Goal: Transaction & Acquisition: Purchase product/service

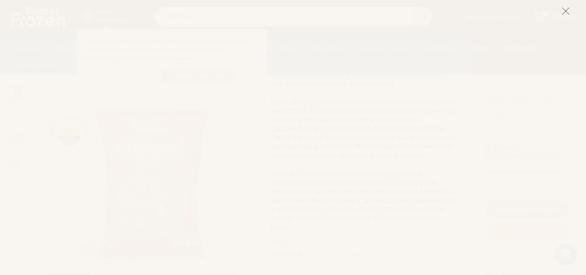
scroll to position [278, 0]
click at [565, 17] on button at bounding box center [565, 11] width 8 height 20
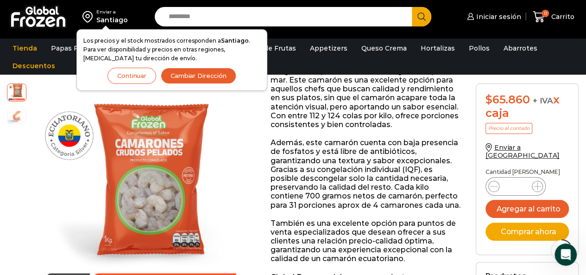
scroll to position [93, 0]
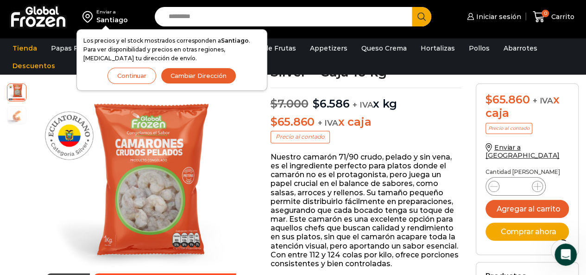
click at [220, 70] on button "Cambiar Dirección" at bounding box center [198, 76] width 75 height 16
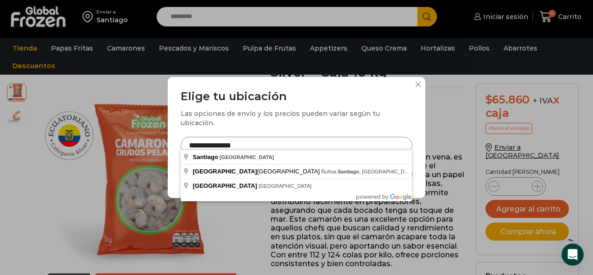
drag, startPoint x: 248, startPoint y: 144, endPoint x: 179, endPoint y: 138, distance: 69.3
click at [179, 138] on div "**********" at bounding box center [296, 137] width 257 height 121
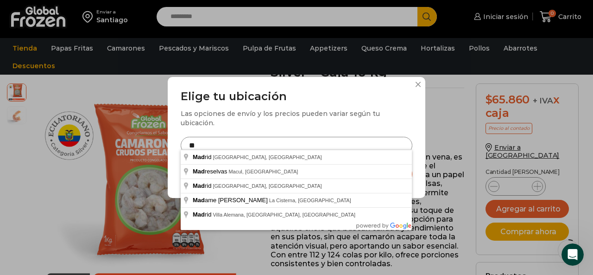
type input "*"
type input "*********"
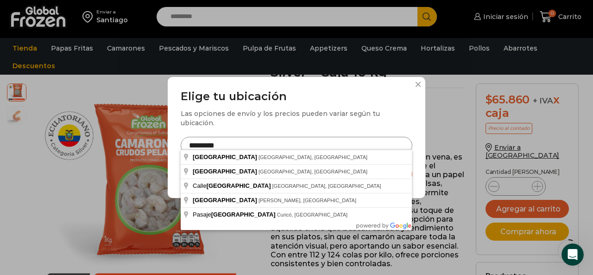
drag, startPoint x: 257, startPoint y: 143, endPoint x: 171, endPoint y: 149, distance: 86.4
click at [171, 149] on div "Elige tu ubicación Las opciones de envío y los precios pueden variar según tu u…" at bounding box center [296, 137] width 257 height 121
type input "**********"
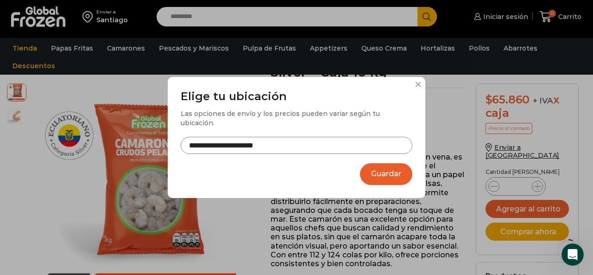
click at [384, 170] on button "Guardar" at bounding box center [386, 174] width 52 height 22
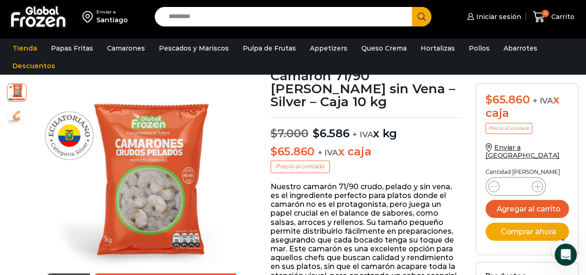
scroll to position [47, 0]
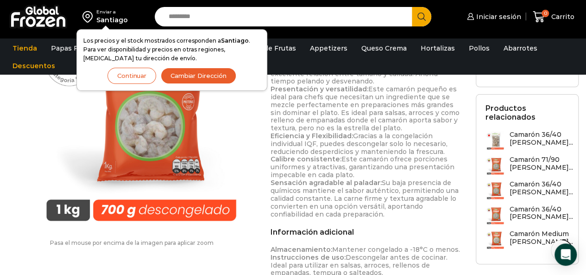
scroll to position [787, 0]
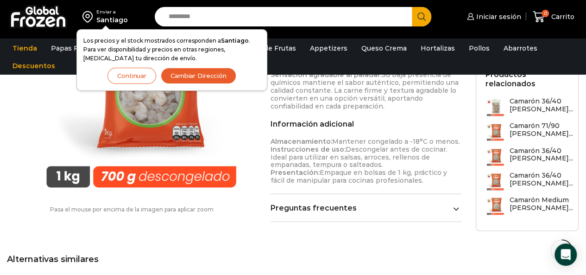
click at [524, 122] on h3 "Camarón 71/90 [PERSON_NAME]..." at bounding box center [540, 130] width 63 height 16
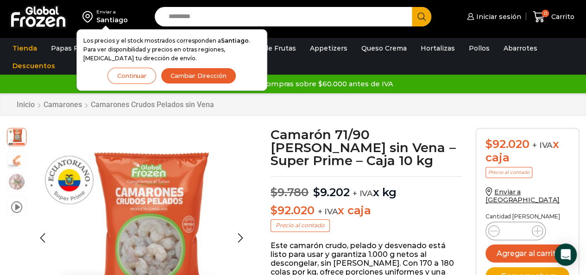
click at [19, 186] on img at bounding box center [16, 181] width 19 height 19
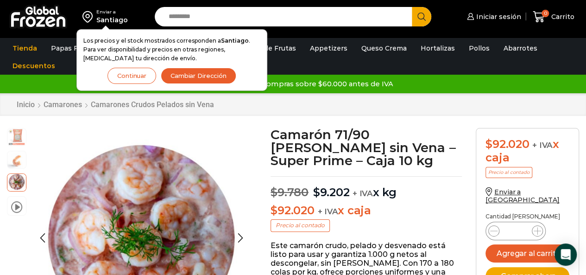
click at [18, 138] on img at bounding box center [16, 136] width 19 height 19
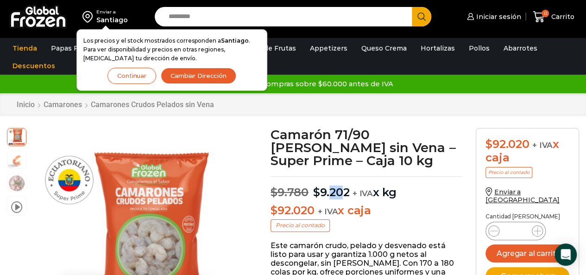
drag, startPoint x: 331, startPoint y: 193, endPoint x: 341, endPoint y: 194, distance: 10.7
click at [341, 194] on bdi "$ 9.202" at bounding box center [331, 191] width 37 height 13
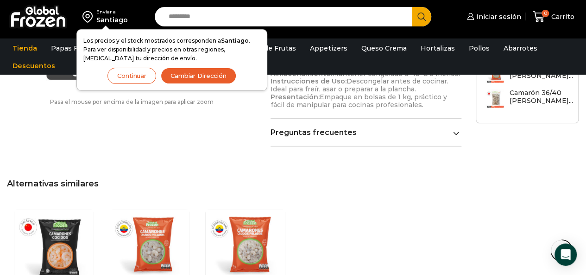
scroll to position [1297, 0]
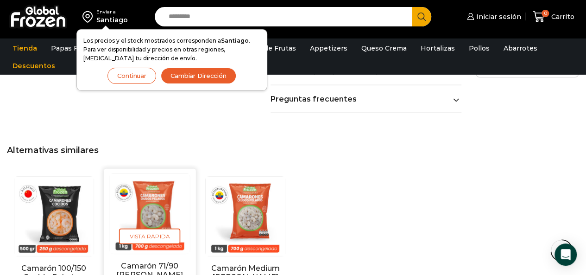
click at [154, 261] on link "Camarón 71/90 [PERSON_NAME] sin Vena – Silver – Caja 10 kg" at bounding box center [149, 279] width 72 height 36
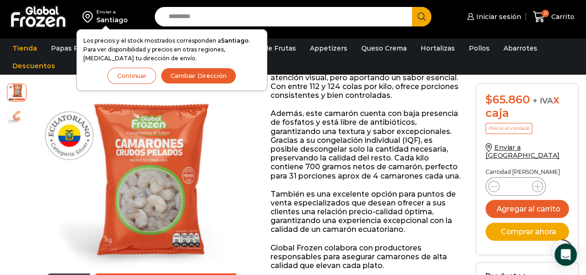
scroll to position [278, 0]
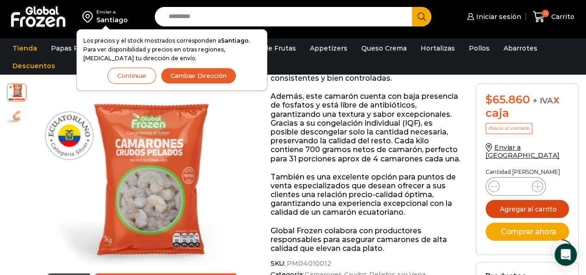
click at [522, 200] on button "Agregar al carrito" at bounding box center [526, 209] width 83 height 18
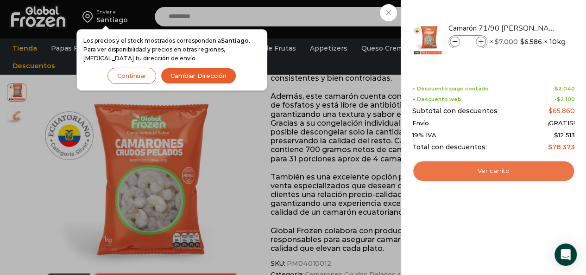
click at [469, 172] on link "Ver carrito" at bounding box center [493, 170] width 163 height 21
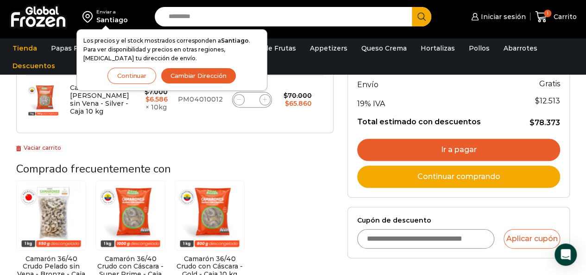
scroll to position [139, 0]
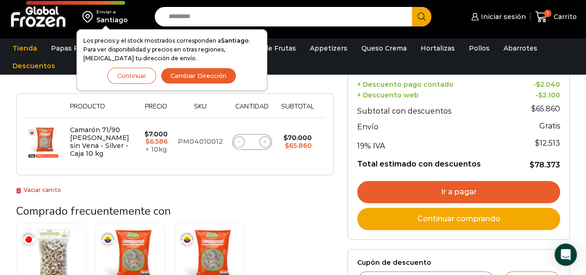
click at [392, 186] on link "Ir a pagar" at bounding box center [458, 192] width 203 height 22
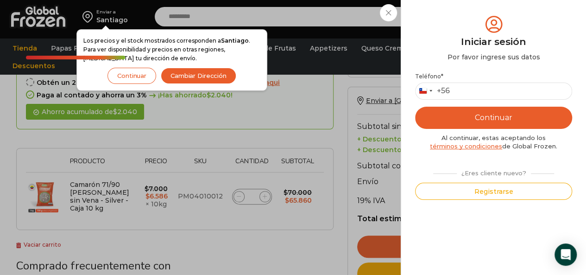
scroll to position [0, 0]
